Goal: Task Accomplishment & Management: Manage account settings

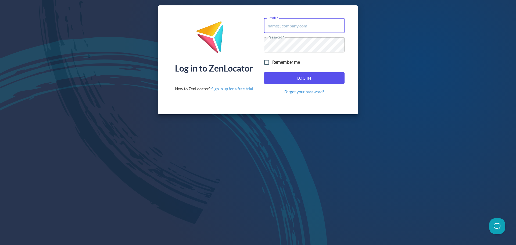
type input "[EMAIL_ADDRESS][DOMAIN_NAME]"
click at [333, 78] on span "Log In" at bounding box center [304, 77] width 69 height 7
